Goal: Browse casually: Explore the website without a specific task or goal

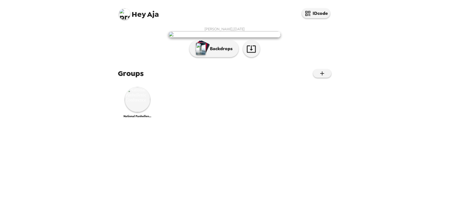
scroll to position [66, 0]
click at [142, 112] on img at bounding box center [137, 99] width 25 height 25
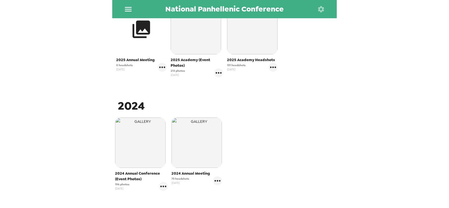
scroll to position [148, 0]
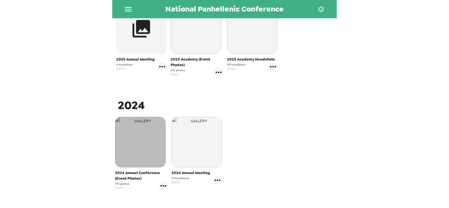
click at [148, 144] on img "button" at bounding box center [140, 142] width 50 height 50
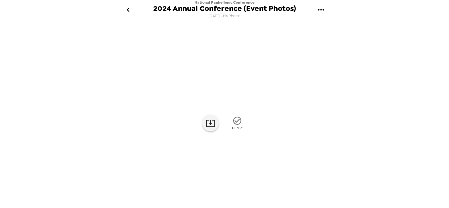
scroll to position [33, 0]
click at [315, 181] on img at bounding box center [315, 166] width 43 height 29
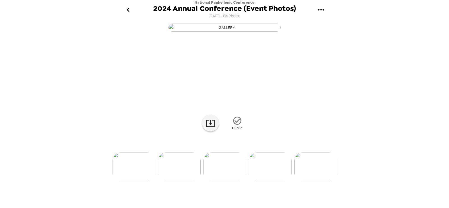
click at [318, 181] on img at bounding box center [315, 166] width 43 height 29
click at [312, 181] on img at bounding box center [315, 166] width 43 height 29
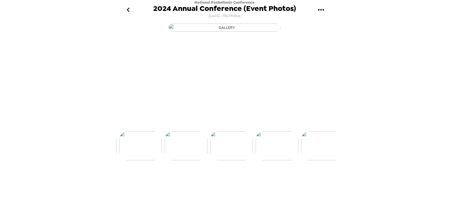
scroll to position [0, 545]
click at [312, 181] on div at bounding box center [224, 158] width 224 height 48
click at [257, 181] on img at bounding box center [250, 166] width 43 height 29
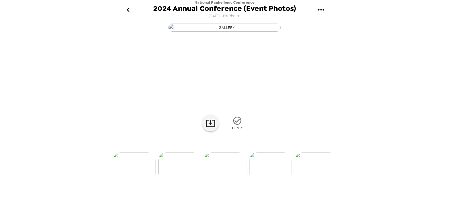
scroll to position [33, 0]
click at [277, 181] on img at bounding box center [270, 166] width 43 height 29
click at [294, 181] on img at bounding box center [291, 166] width 43 height 29
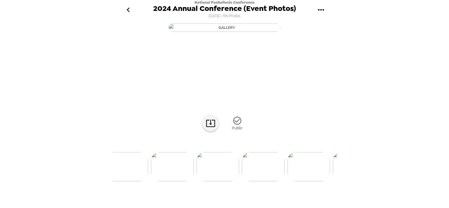
click at [218, 181] on img at bounding box center [217, 166] width 43 height 29
click at [312, 181] on img at bounding box center [309, 166] width 43 height 29
click at [312, 181] on img at bounding box center [324, 166] width 43 height 29
